Goal: Download file/media: Download file/media

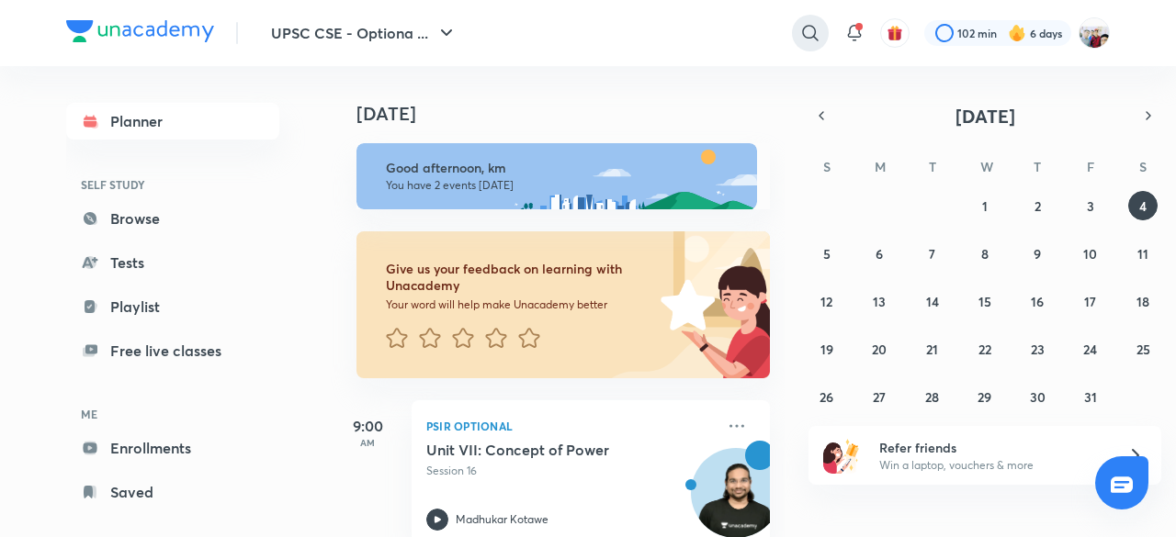
click at [808, 30] on icon at bounding box center [810, 33] width 22 height 22
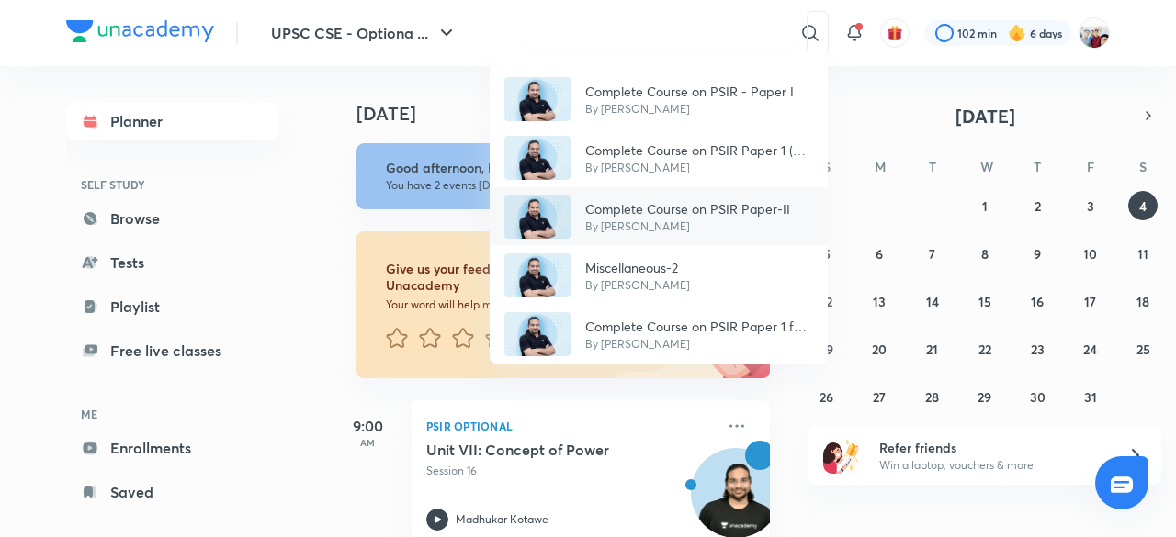
click at [676, 199] on p "Complete Course on PSIR Paper-II" at bounding box center [687, 208] width 205 height 19
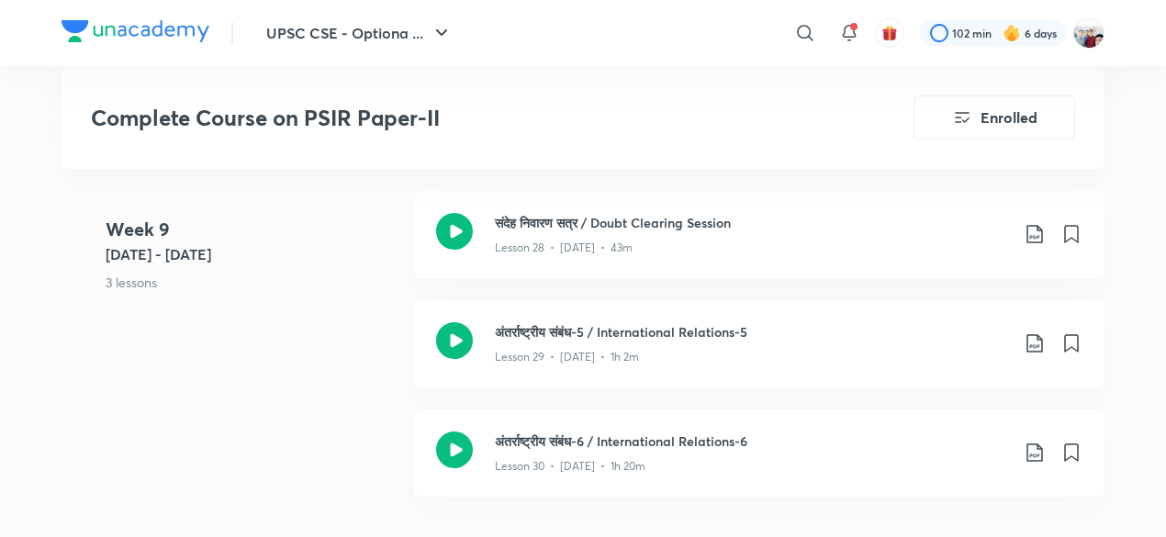
scroll to position [4556, 0]
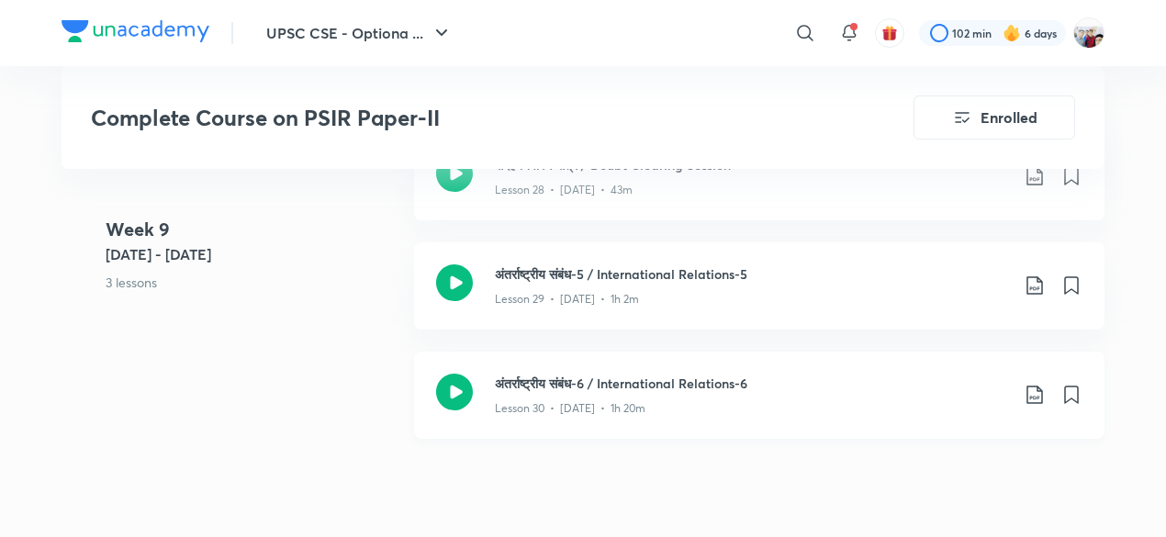
click at [1035, 396] on icon at bounding box center [1035, 395] width 22 height 22
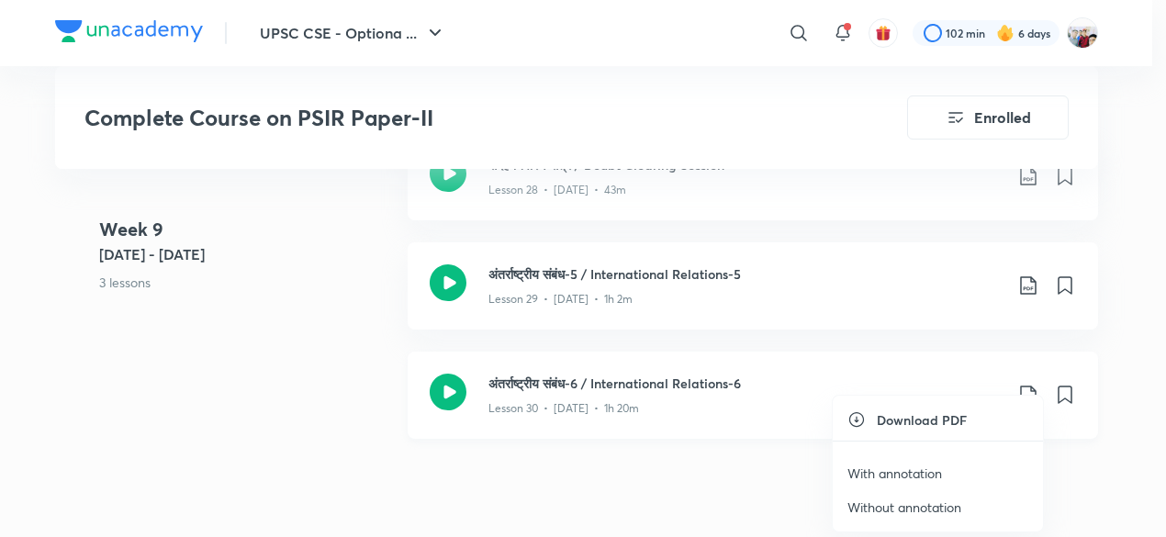
click at [1035, 396] on ul "Download PDF With annotation Without annotation" at bounding box center [938, 464] width 210 height 136
click at [927, 468] on p "With annotation" at bounding box center [895, 473] width 95 height 19
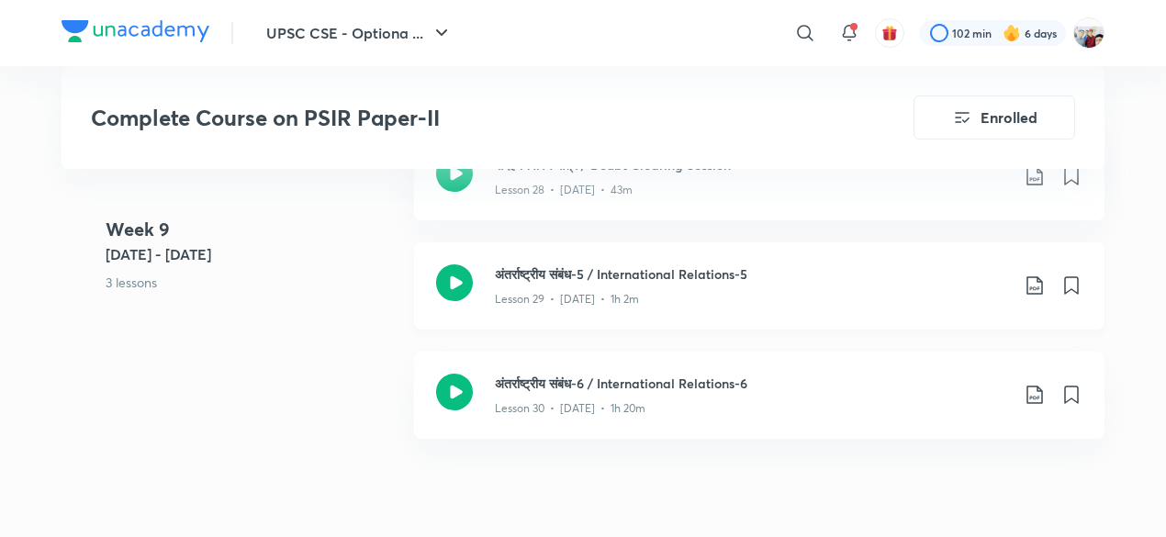
click at [1035, 284] on icon at bounding box center [1035, 286] width 22 height 22
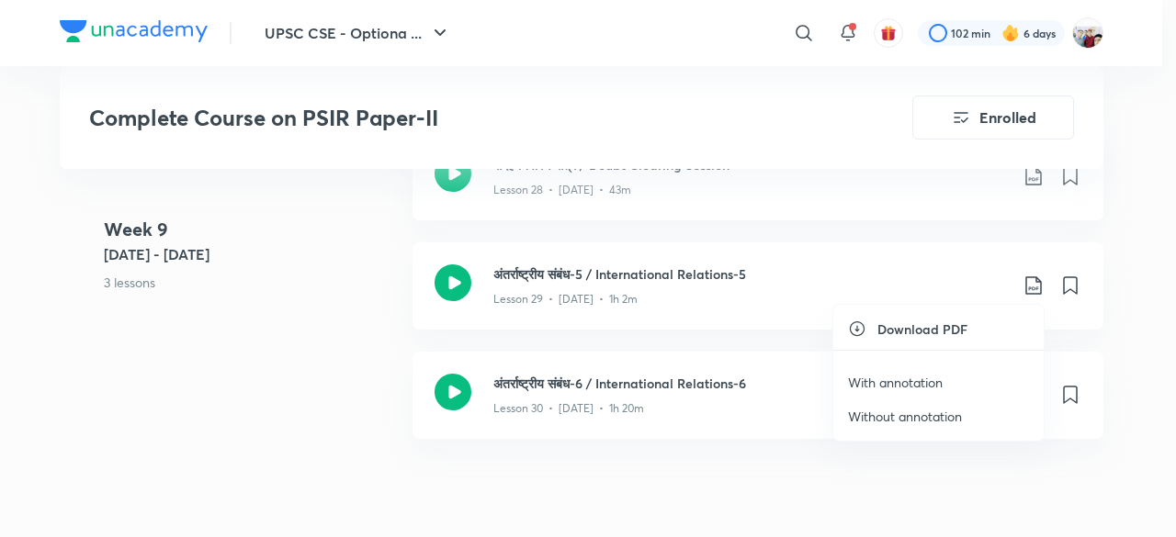
click at [931, 378] on p "With annotation" at bounding box center [895, 382] width 95 height 19
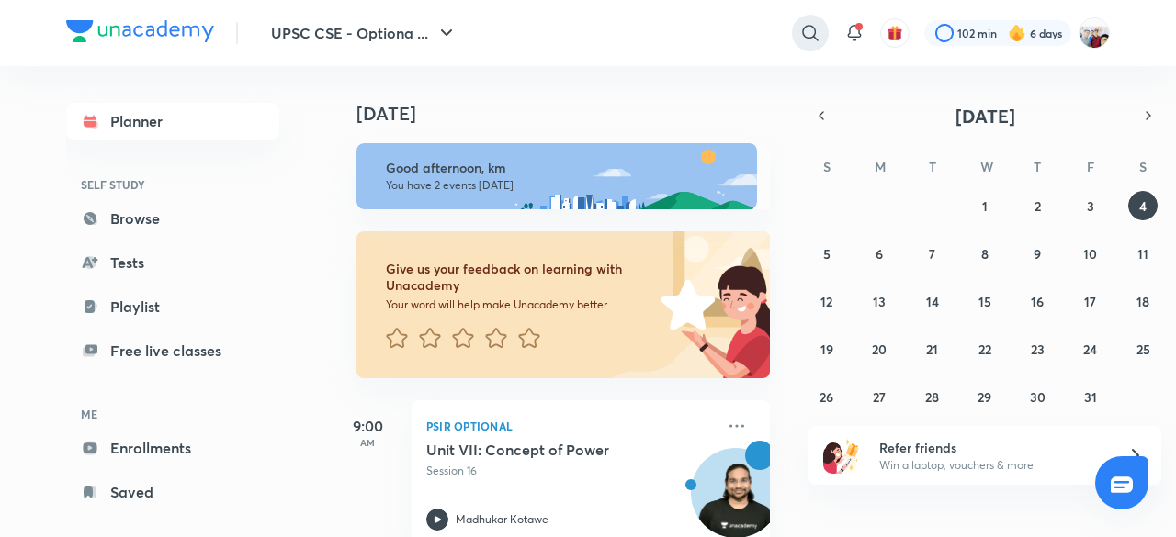
click at [809, 34] on icon at bounding box center [810, 33] width 22 height 22
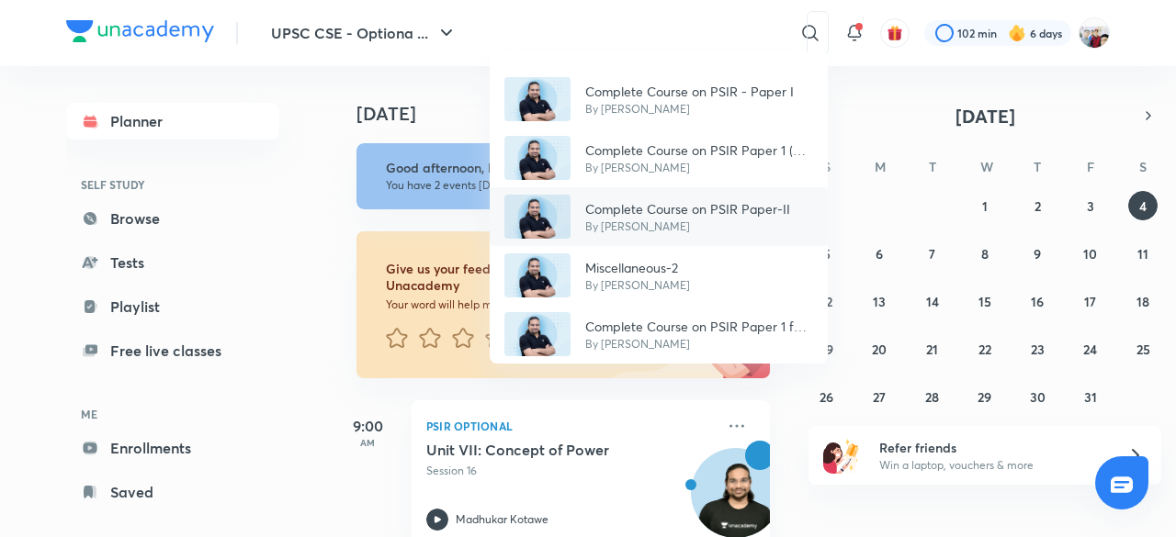
click at [705, 207] on p "Complete Course on PSIR Paper-II" at bounding box center [687, 208] width 205 height 19
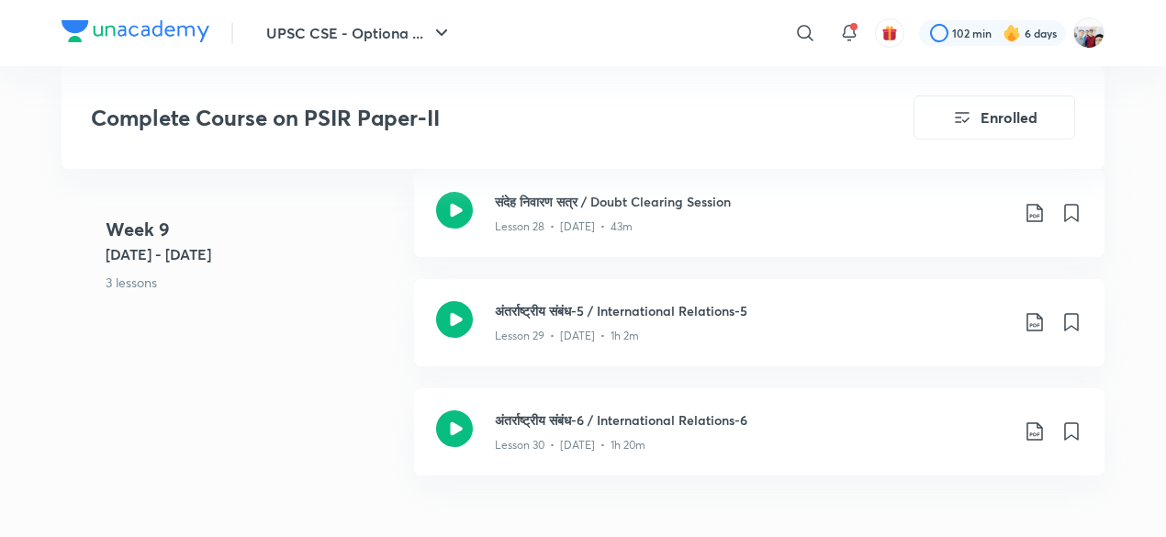
scroll to position [4666, 0]
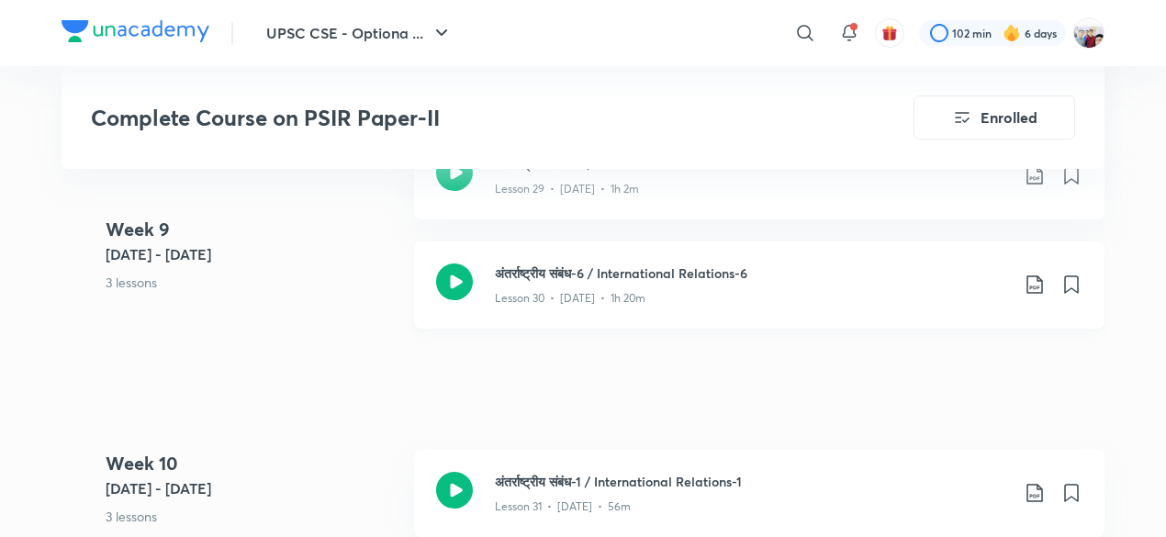
click at [1042, 282] on icon at bounding box center [1035, 285] width 22 height 22
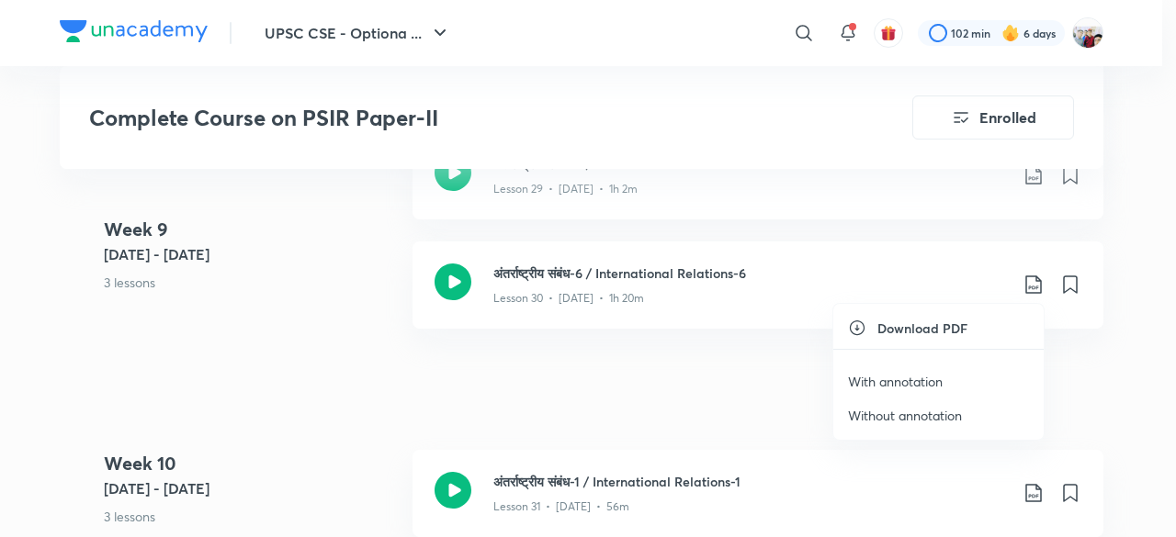
click at [924, 366] on li "With annotation" at bounding box center [938, 382] width 210 height 34
click at [915, 379] on p "With annotation" at bounding box center [895, 381] width 95 height 19
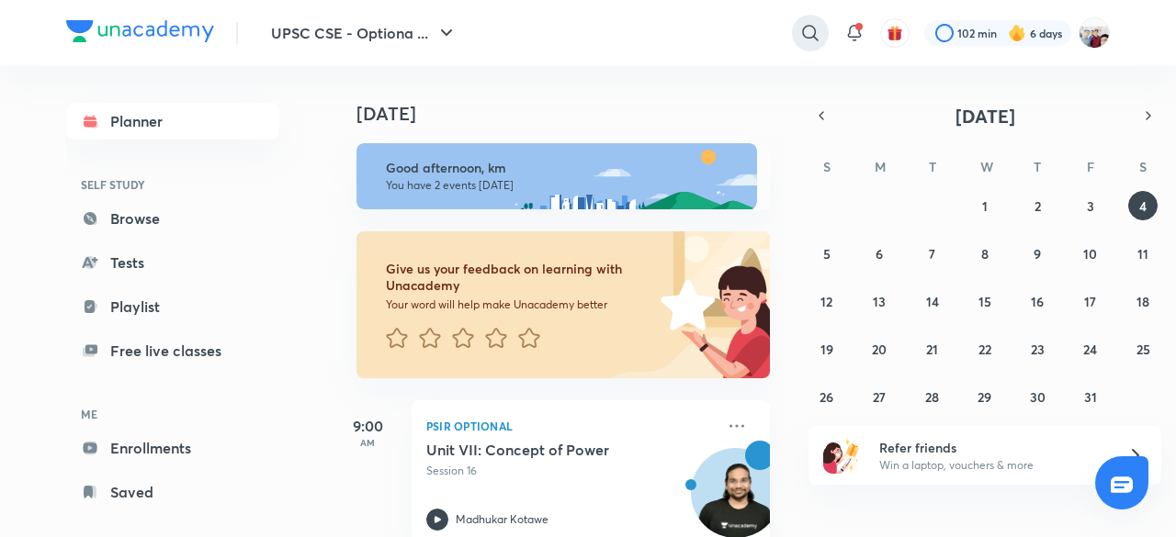
click at [810, 34] on icon at bounding box center [810, 33] width 22 height 22
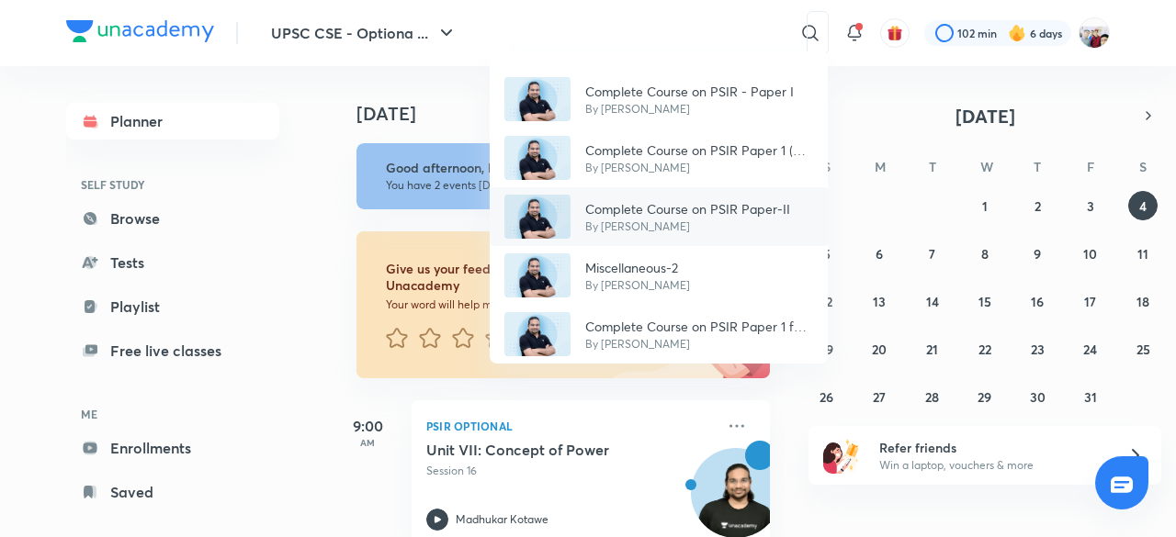
click at [706, 190] on div "Complete Course on PSIR Paper-II By [PERSON_NAME]" at bounding box center [659, 216] width 338 height 59
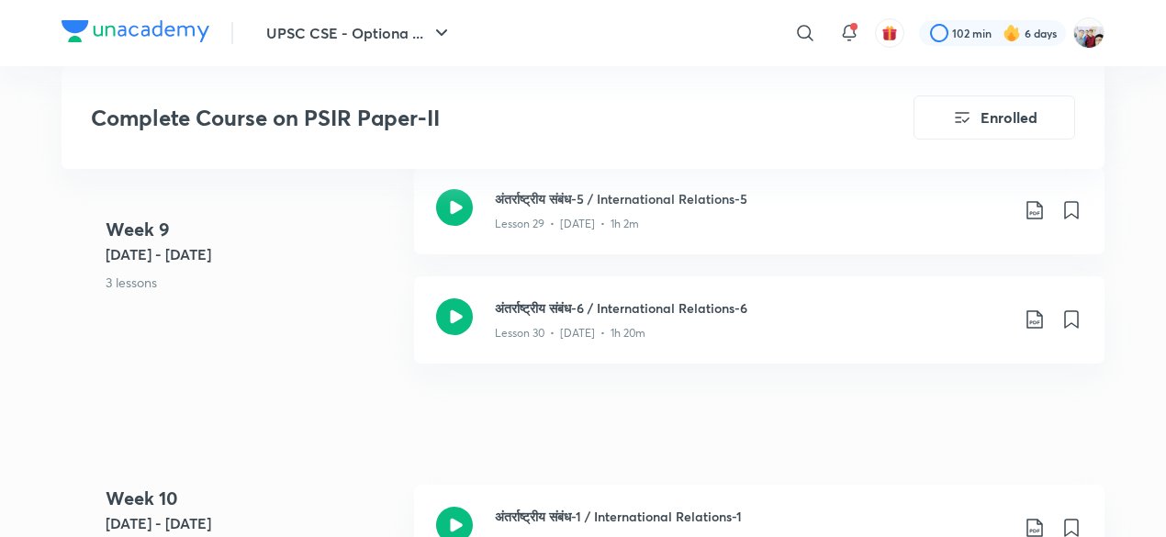
scroll to position [4629, 0]
drag, startPoint x: 1027, startPoint y: 321, endPoint x: 1041, endPoint y: 318, distance: 14.0
click at [1041, 318] on icon at bounding box center [1035, 321] width 22 height 22
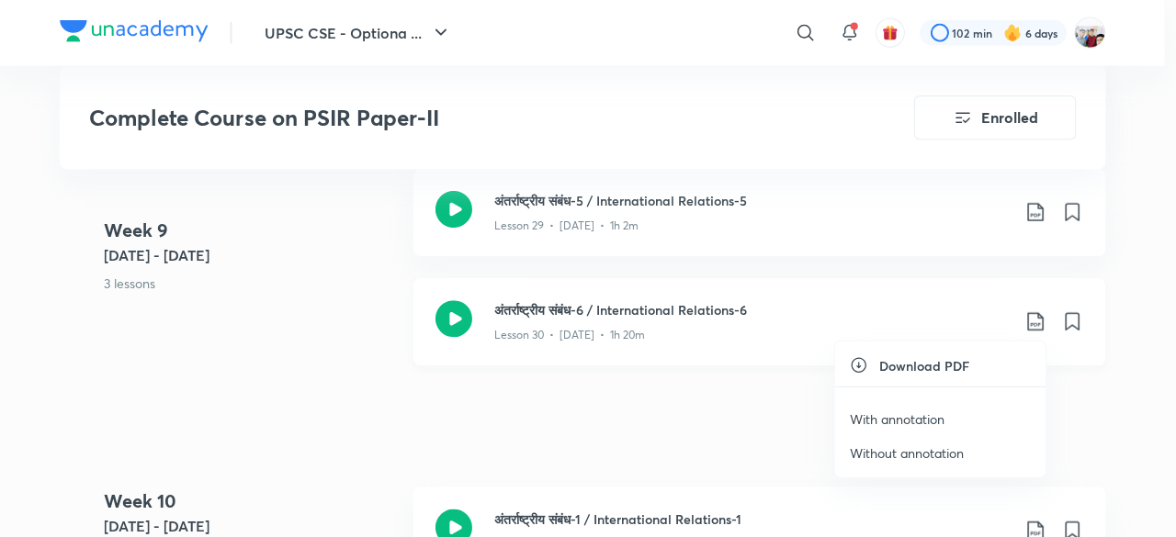
click at [1041, 318] on div at bounding box center [588, 268] width 1176 height 537
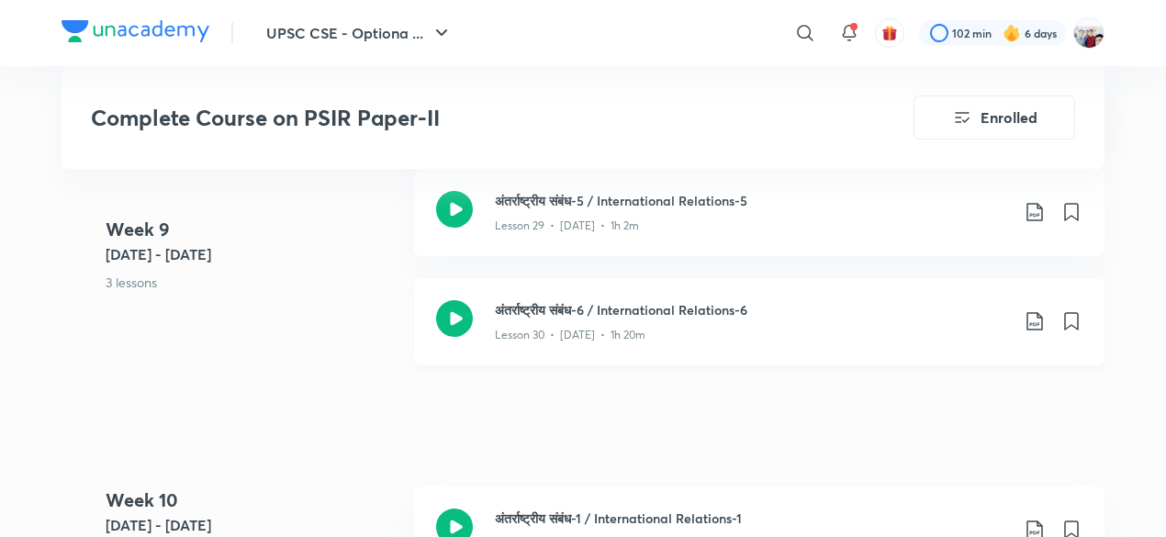
click at [1037, 322] on icon at bounding box center [1035, 321] width 22 height 22
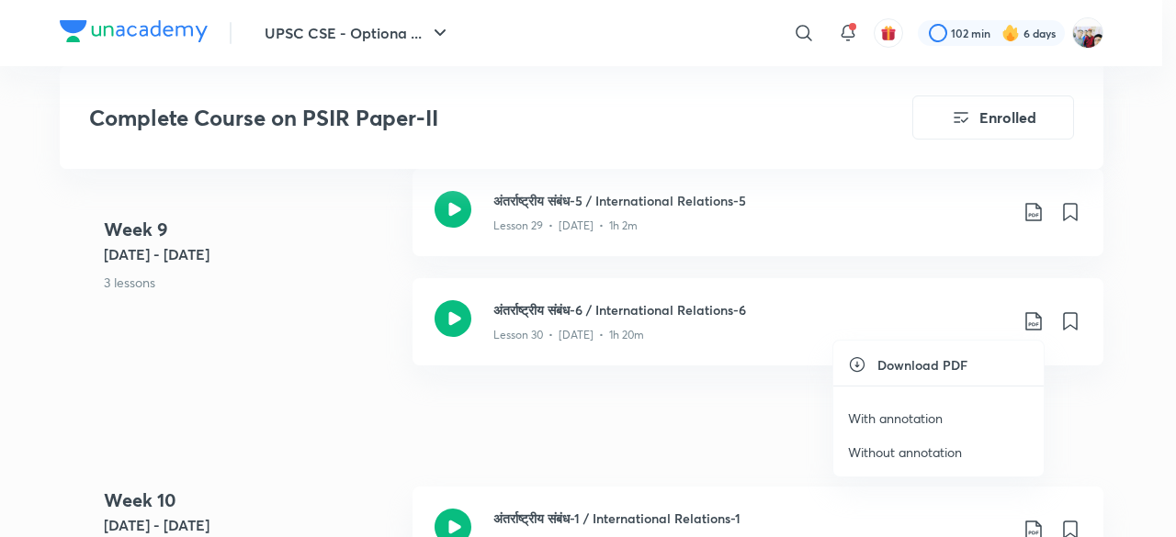
drag, startPoint x: 1037, startPoint y: 322, endPoint x: 896, endPoint y: 405, distance: 163.0
click at [896, 405] on div "Download PDF With annotation Without annotation" at bounding box center [588, 268] width 1176 height 537
click at [896, 405] on li "With annotation" at bounding box center [938, 418] width 210 height 34
click at [890, 414] on p "With annotation" at bounding box center [895, 418] width 95 height 19
